Goal: Obtain resource: Download file/media

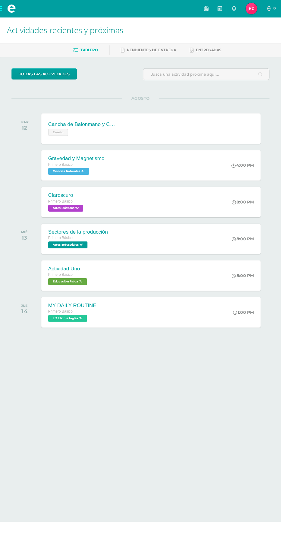
click at [246, 140] on div "Cancha de Balonmano y Contenido Evento Cancha de Balonmano y Contenido Evento C…" at bounding box center [158, 135] width 230 height 32
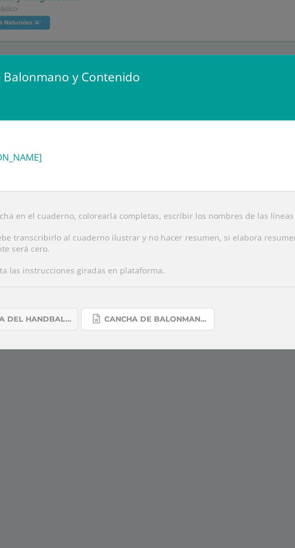
click at [162, 335] on span "Cancha de Balonmano.docx" at bounding box center [149, 335] width 54 height 5
click at [95, 334] on span "Historia del handball.docx" at bounding box center [78, 335] width 54 height 5
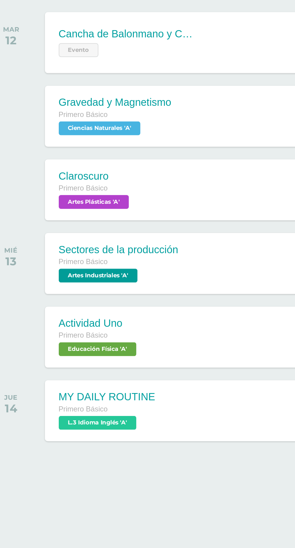
click at [150, 132] on div "Cancha de Balonmano y Contenido Evento Cancha de Balonmano y Contenido Evento C…" at bounding box center [158, 135] width 230 height 32
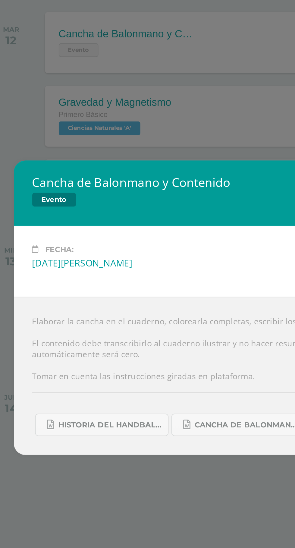
click at [133, 378] on div "Cancha de Balonmano y Contenido Evento Fecha: [DATE][PERSON_NAME] Elaborar la c…" at bounding box center [147, 274] width 295 height 548
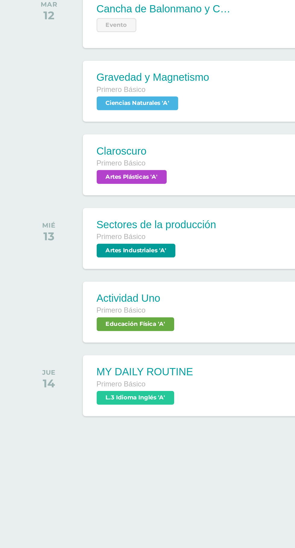
click at [135, 258] on div "Sectores de la producción Primero Básico Artes Industriales 'A' 8:00 PM Sectore…" at bounding box center [158, 251] width 230 height 32
